Goal: Task Accomplishment & Management: Manage account settings

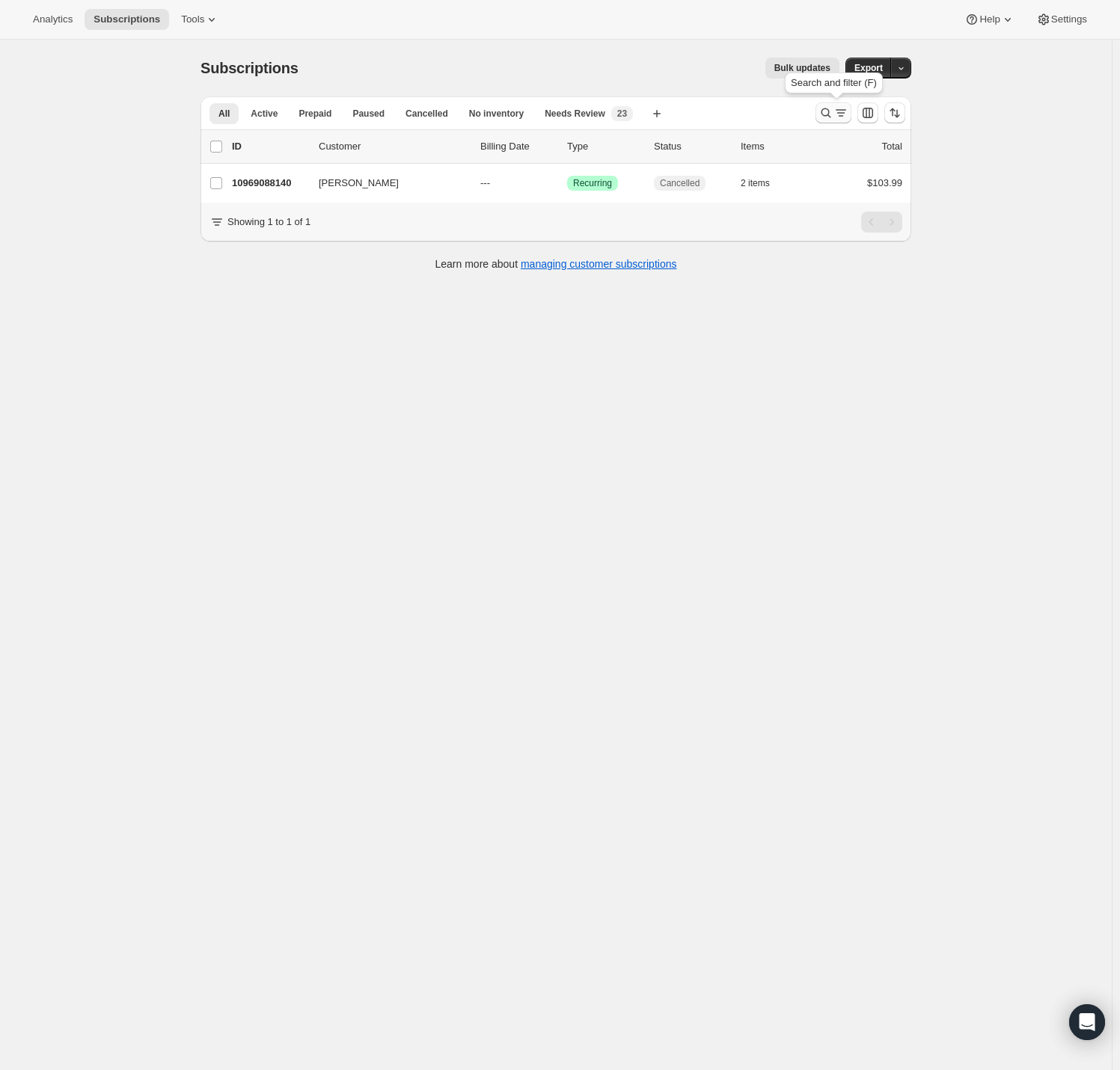
click at [828, 112] on icon "Search and filter results" at bounding box center [825, 112] width 15 height 15
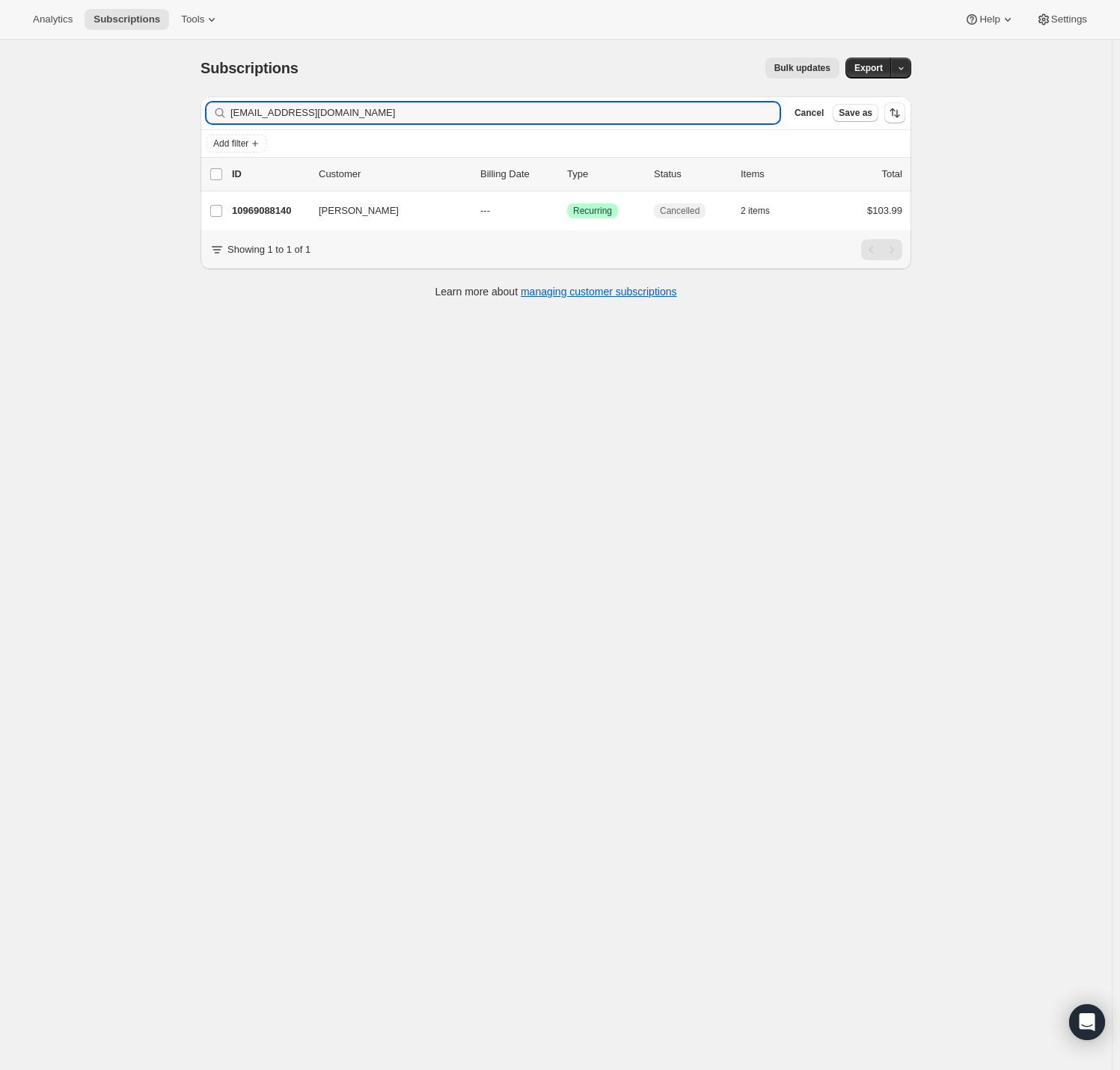
drag, startPoint x: 348, startPoint y: 121, endPoint x: 35, endPoint y: 136, distance: 313.4
click at [63, 132] on div "Subscriptions. This page is ready Subscriptions Bulk updates More actions Bulk …" at bounding box center [556, 575] width 1112 height 1070
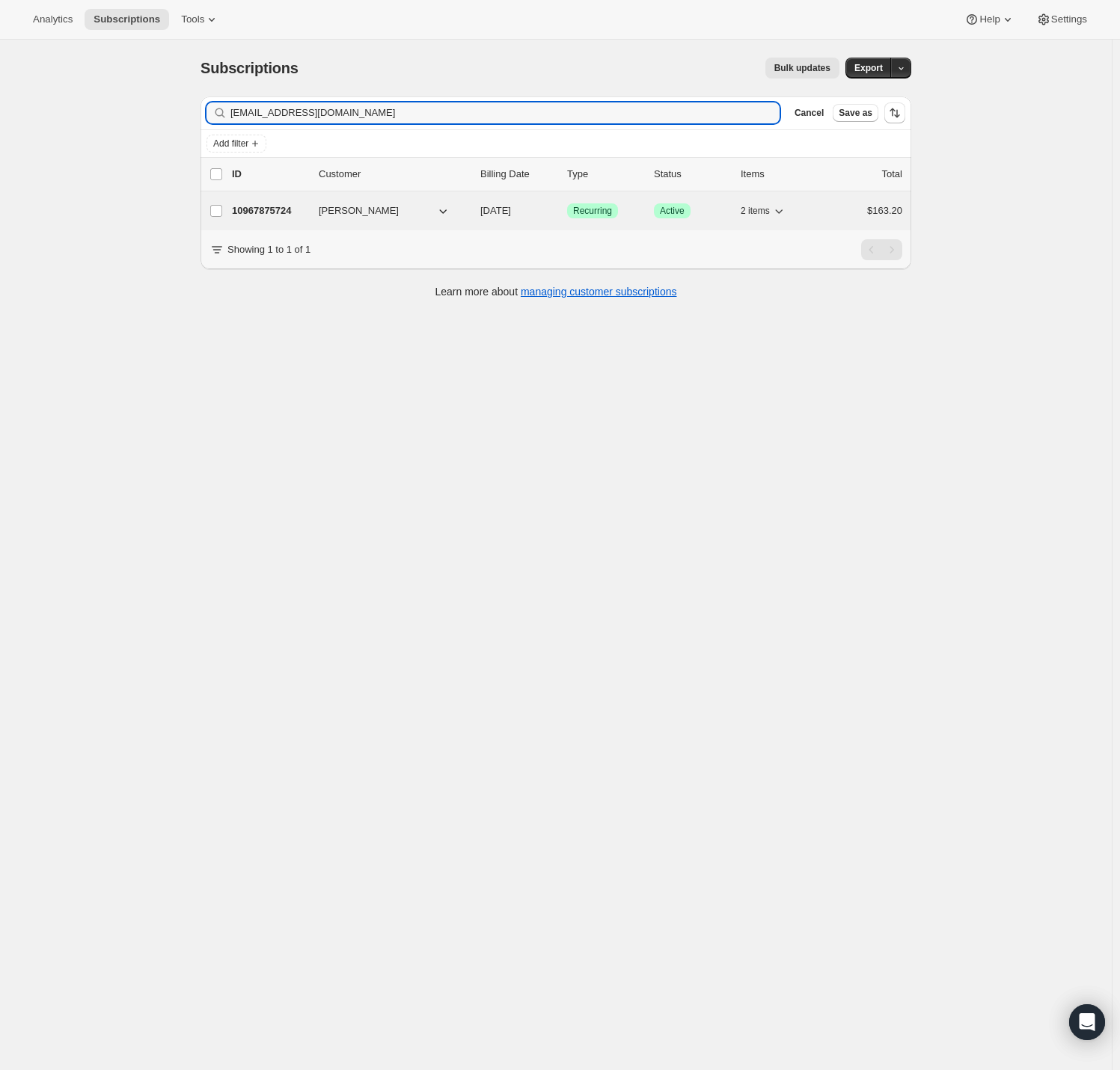
type input "[EMAIL_ADDRESS][DOMAIN_NAME]"
click at [276, 210] on p "10967875724" at bounding box center [269, 211] width 74 height 15
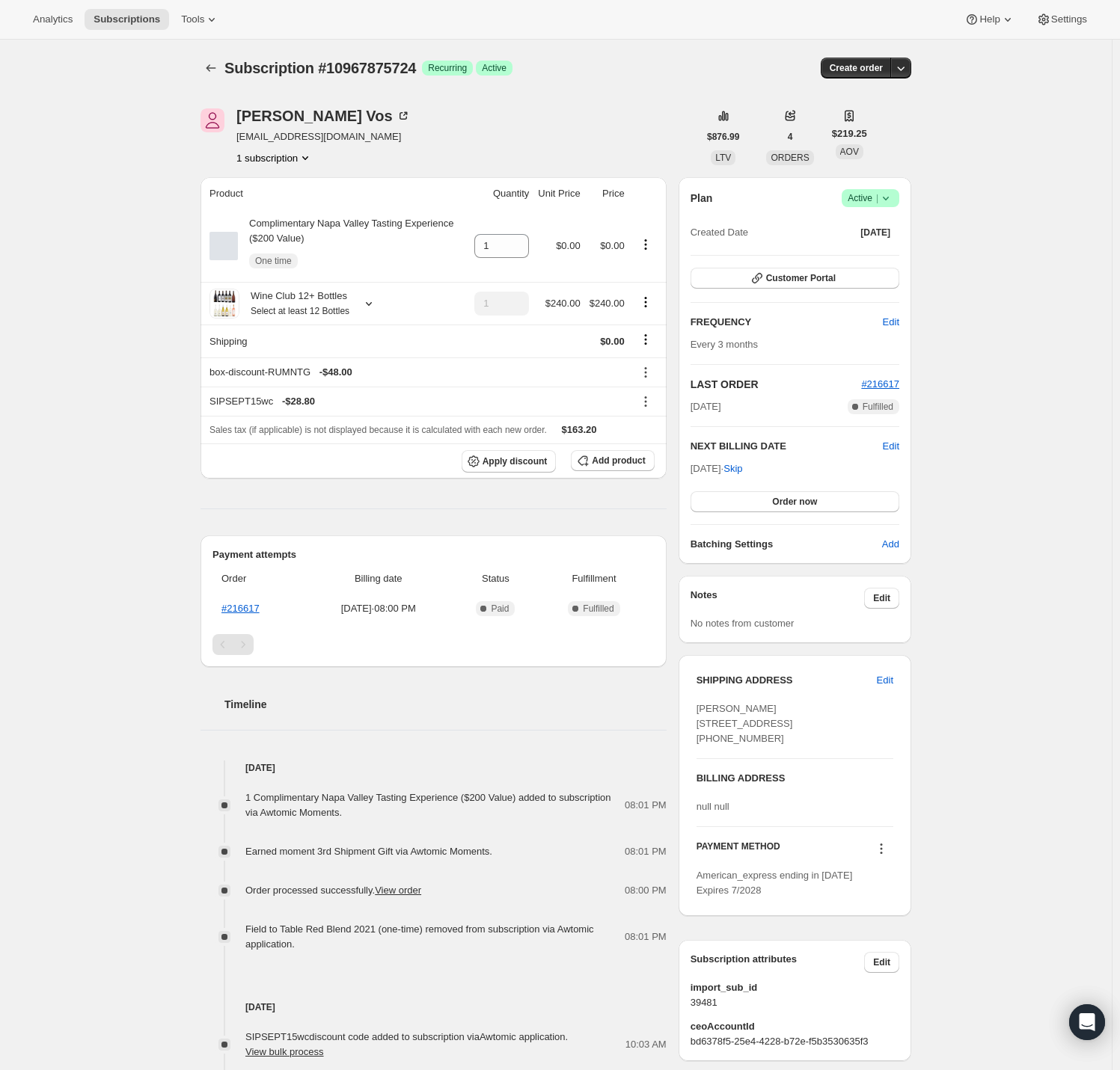
click at [889, 195] on icon at bounding box center [886, 198] width 15 height 15
click at [871, 259] on span "Cancel subscription" at bounding box center [868, 253] width 85 height 15
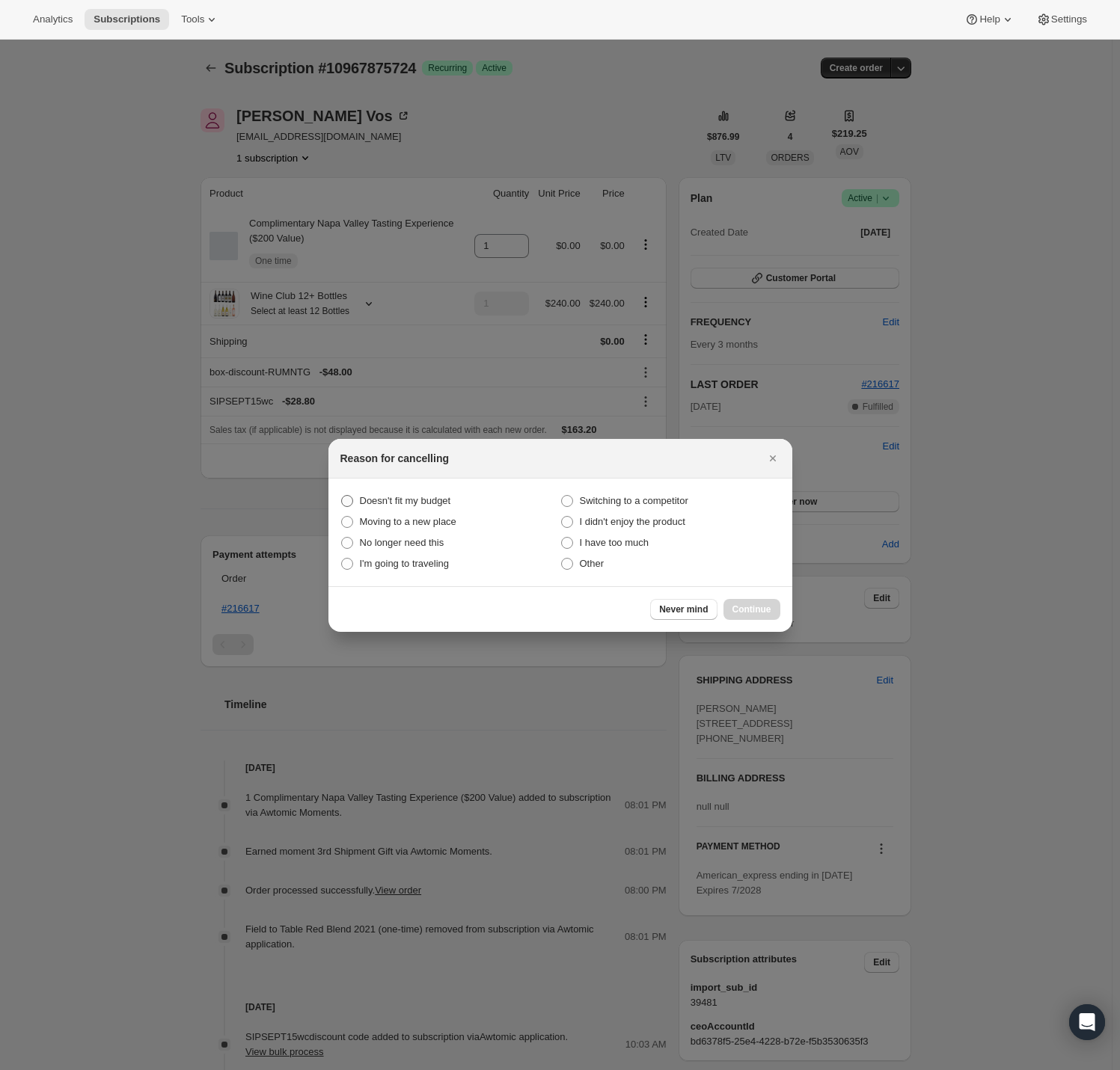
click at [383, 498] on span "Doesn't fit my budget" at bounding box center [405, 501] width 91 height 11
click at [342, 495] on budget "Doesn't fit my budget" at bounding box center [341, 495] width 1 height 1
radio budget "true"
click at [750, 607] on span "Continue" at bounding box center [752, 609] width 39 height 12
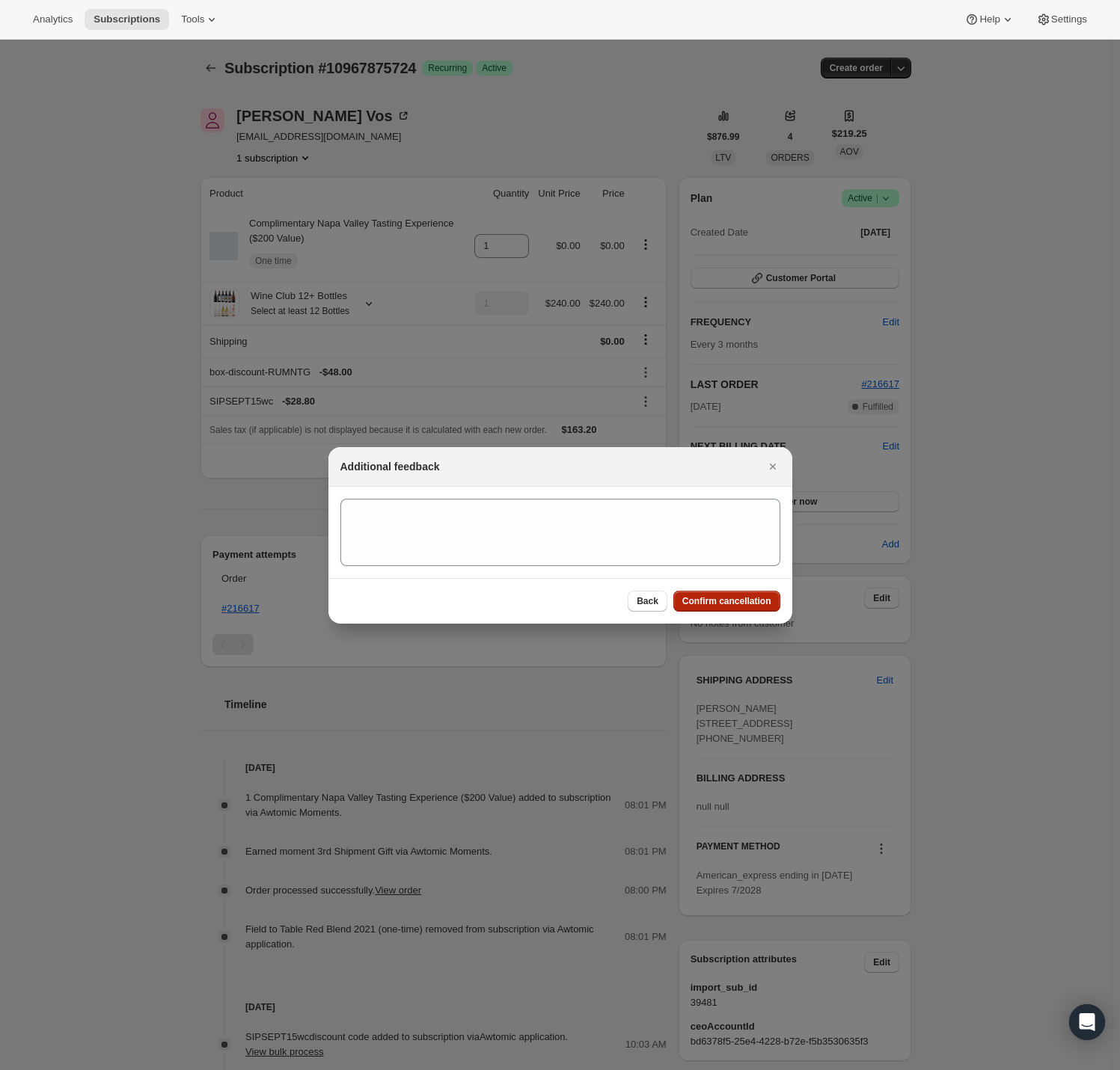
click at [756, 597] on span "Confirm cancellation" at bounding box center [727, 601] width 89 height 12
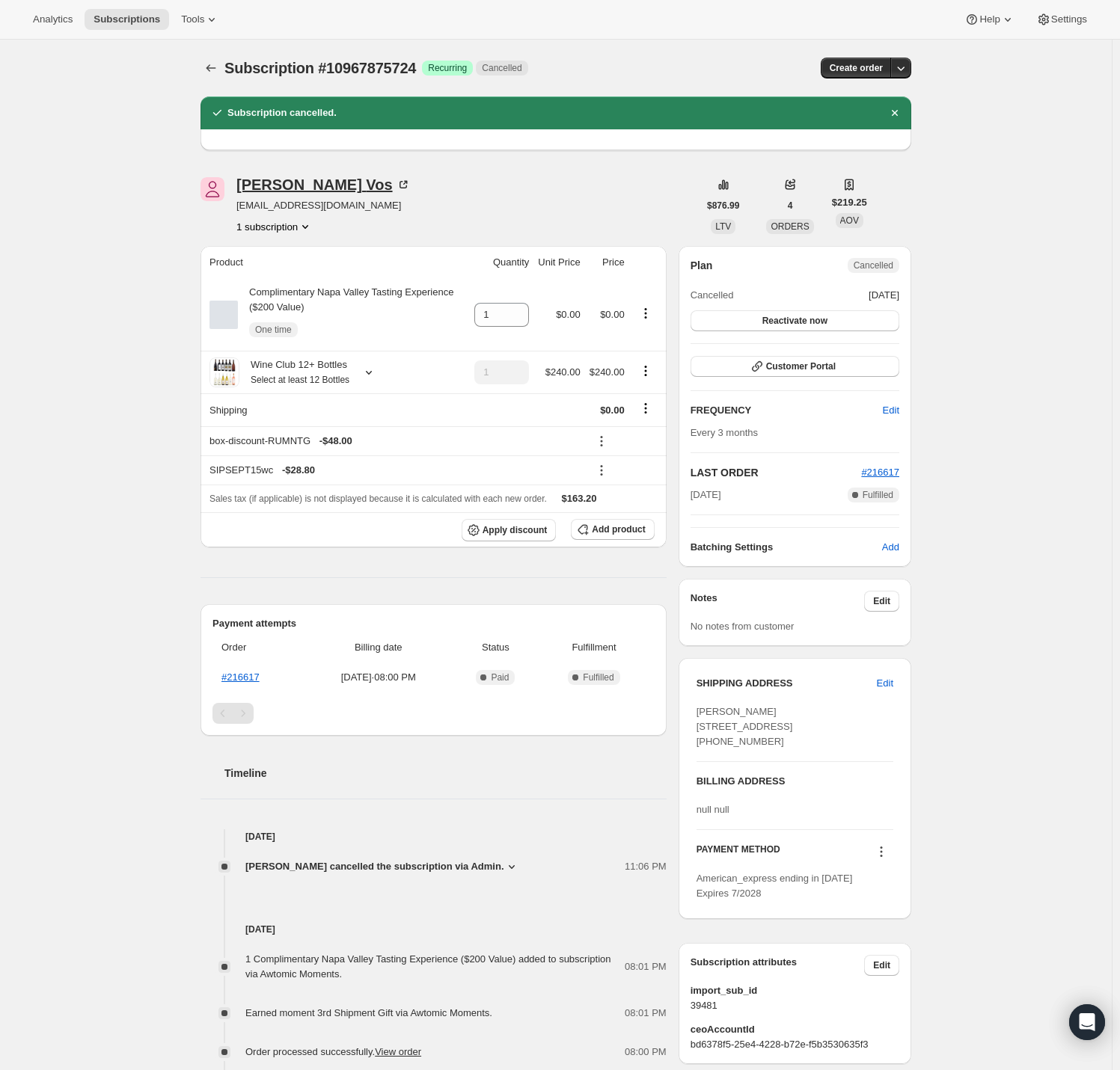
click at [263, 184] on div "[PERSON_NAME]" at bounding box center [323, 185] width 174 height 15
drag, startPoint x: 233, startPoint y: 186, endPoint x: 305, endPoint y: 187, distance: 72.0
click at [305, 187] on div "[PERSON_NAME] [EMAIL_ADDRESS][DOMAIN_NAME] 1 subscription" at bounding box center [449, 205] width 497 height 57
copy div "[PERSON_NAME]"
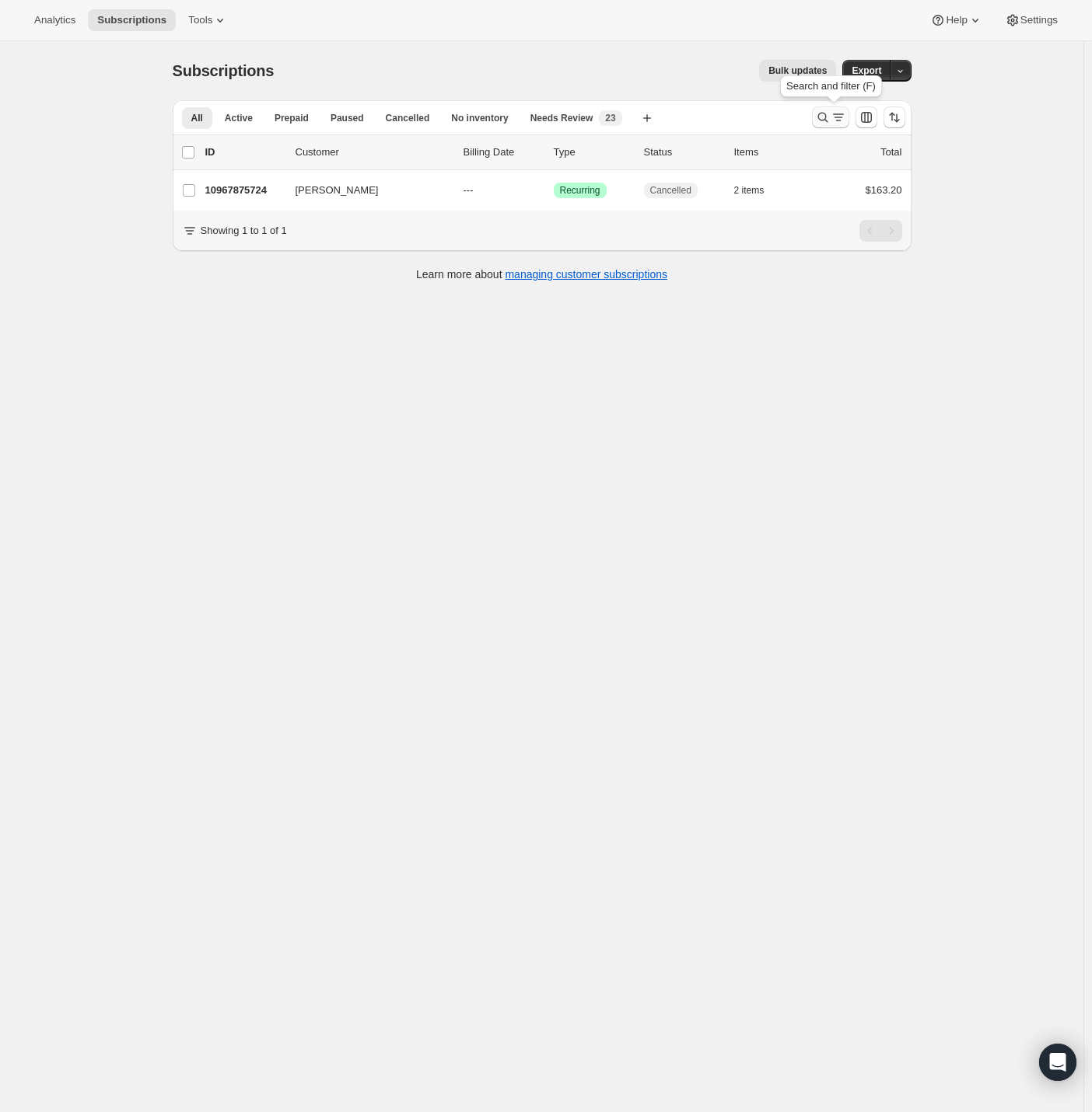
click at [830, 119] on icon "Search and filter results" at bounding box center [822, 117] width 15 height 15
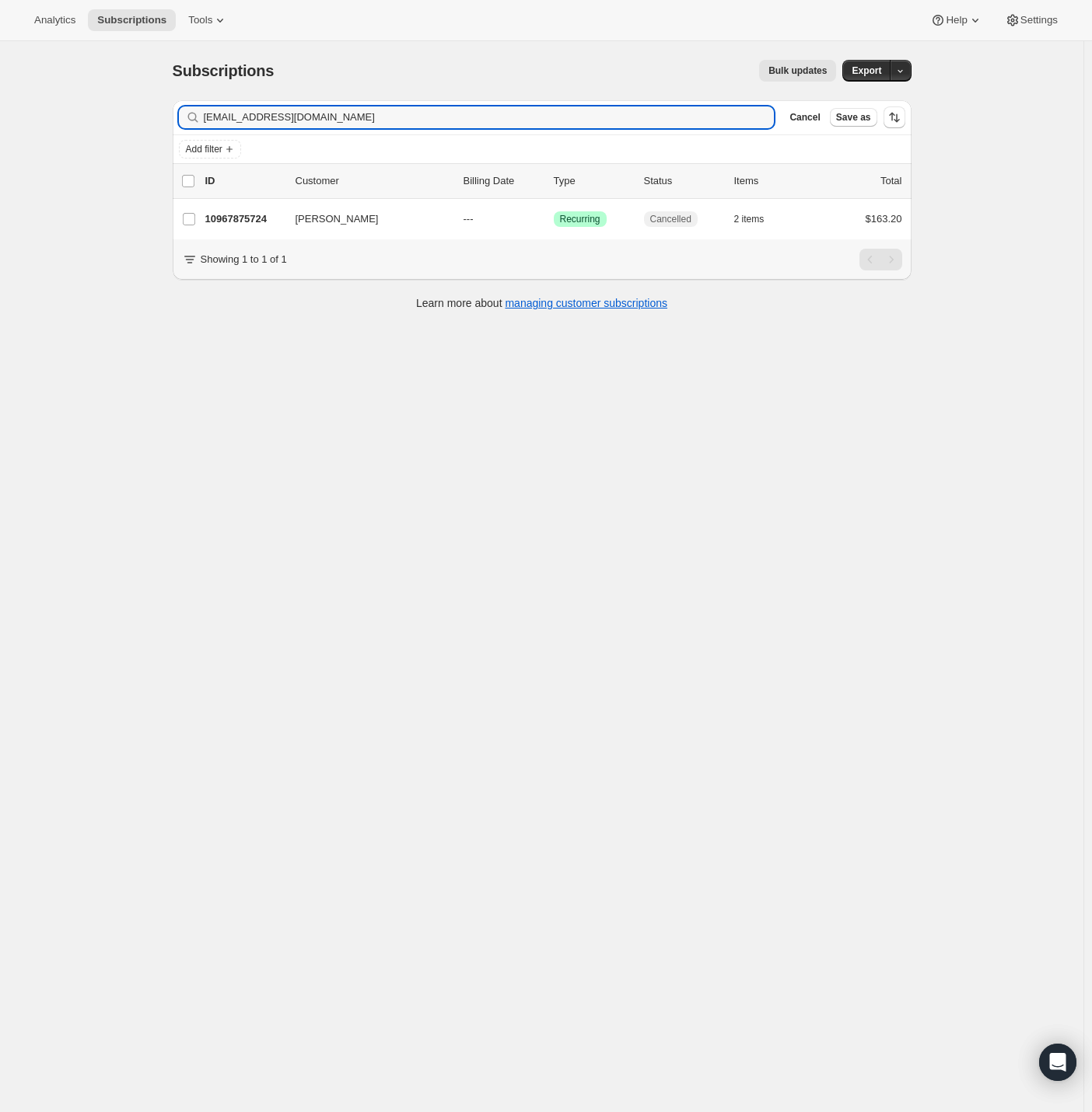
drag, startPoint x: 12, startPoint y: 134, endPoint x: -41, endPoint y: 141, distance: 53.5
click at [0, 141] on html "Analytics Subscriptions Tools Help Settings Skip to content Subscriptions. This…" at bounding box center [546, 556] width 1092 height 1112
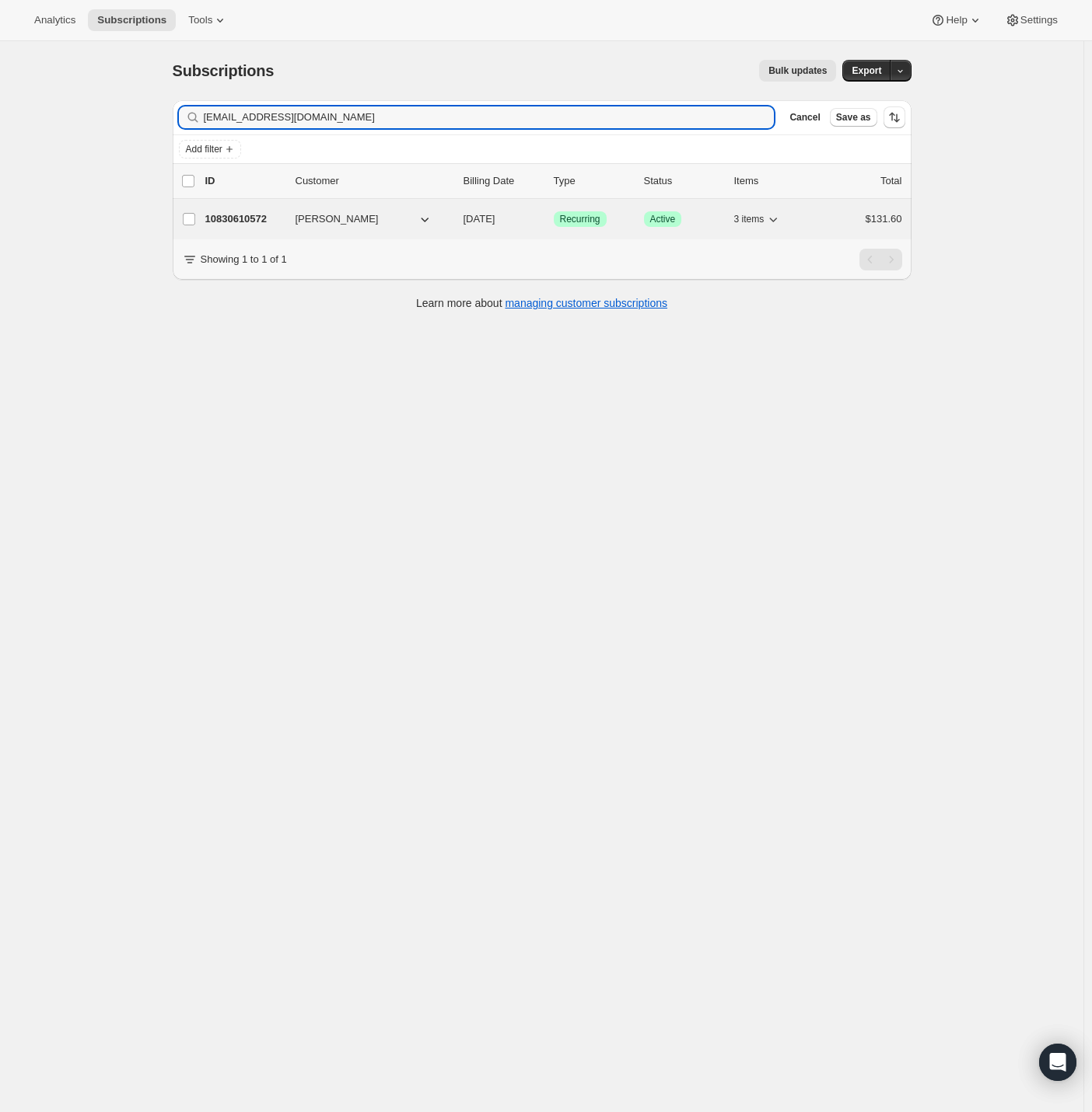
type input "[EMAIL_ADDRESS][DOMAIN_NAME]"
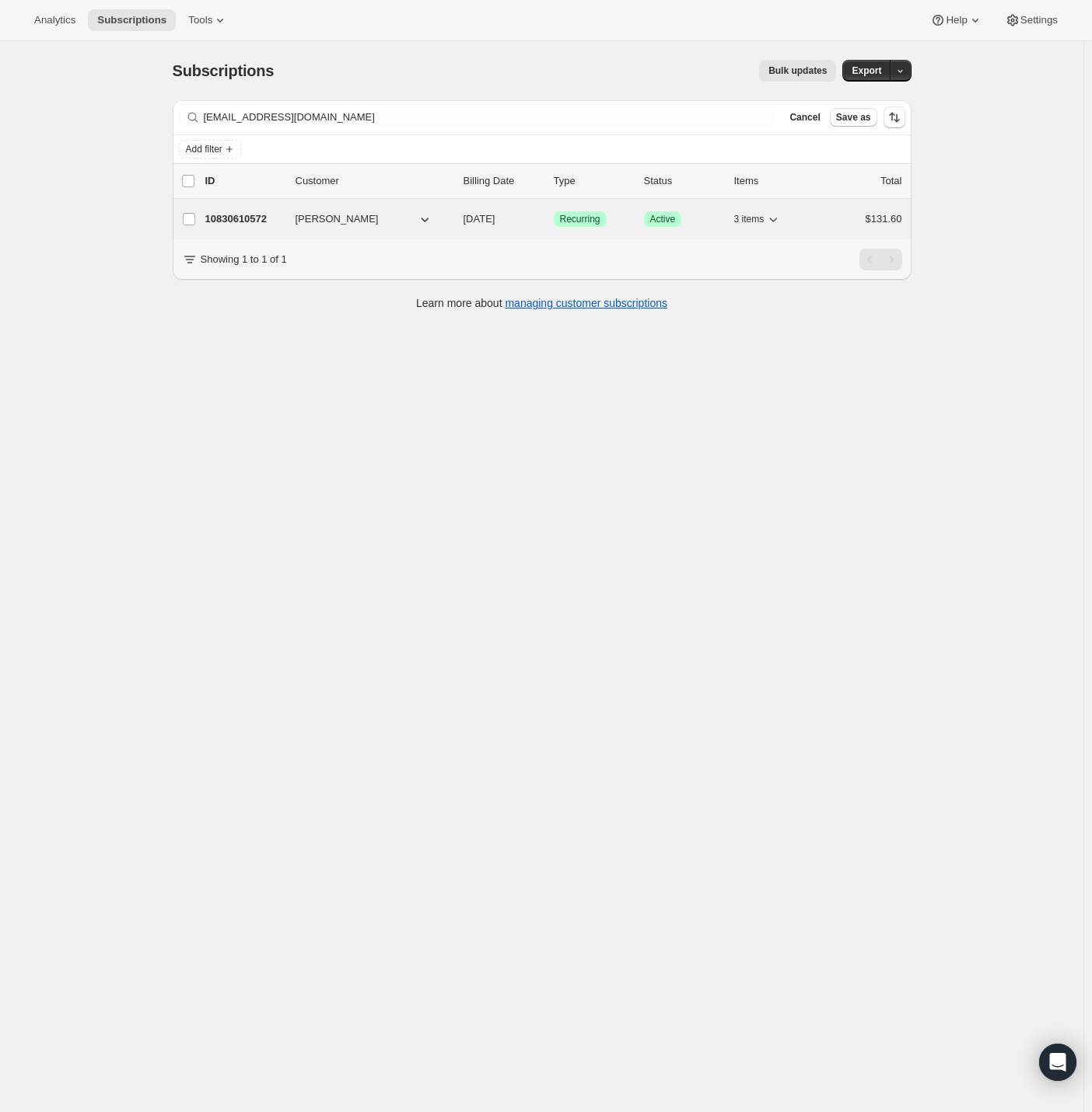
click at [332, 214] on span "[PERSON_NAME]" at bounding box center [337, 219] width 83 height 15
click at [248, 221] on p "10830610572" at bounding box center [244, 219] width 77 height 15
